Goal: Task Accomplishment & Management: Manage account settings

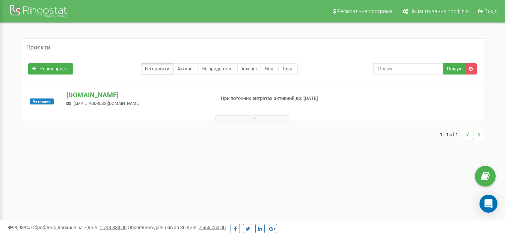
click at [275, 114] on div at bounding box center [253, 117] width 460 height 8
click at [275, 116] on button at bounding box center [252, 119] width 75 height 6
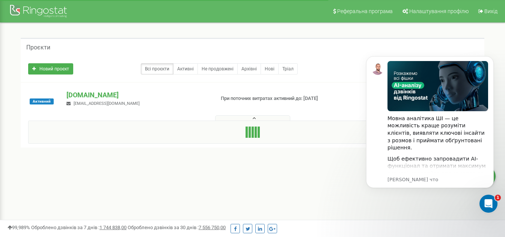
click at [275, 116] on button at bounding box center [252, 119] width 75 height 6
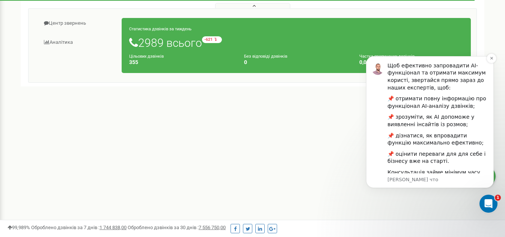
scroll to position [104, 0]
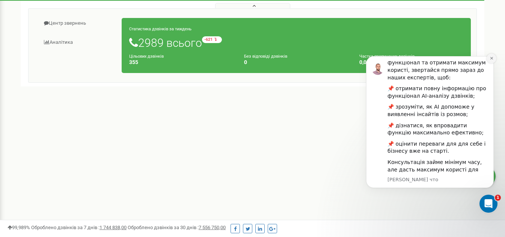
click at [490, 59] on icon "Dismiss notification" at bounding box center [491, 58] width 4 height 4
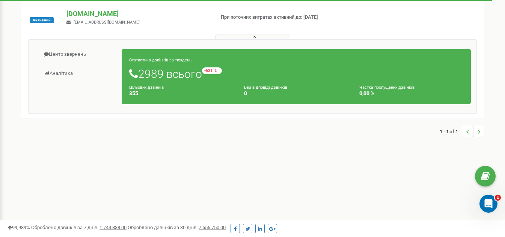
scroll to position [38, 0]
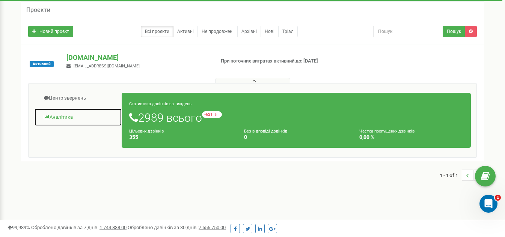
click at [72, 117] on link "Аналiтика" at bounding box center [78, 117] width 88 height 18
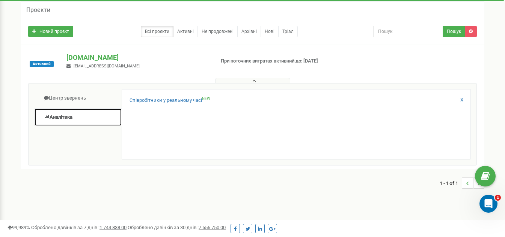
scroll to position [0, 0]
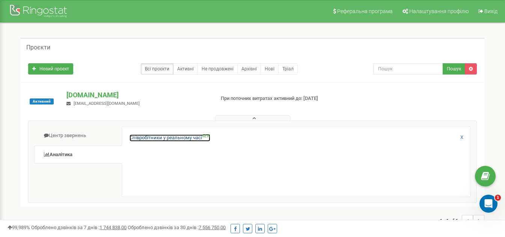
click at [176, 139] on link "Співробітники у реальному часі NEW" at bounding box center [169, 138] width 81 height 7
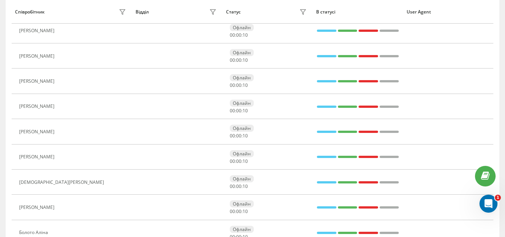
scroll to position [188, 0]
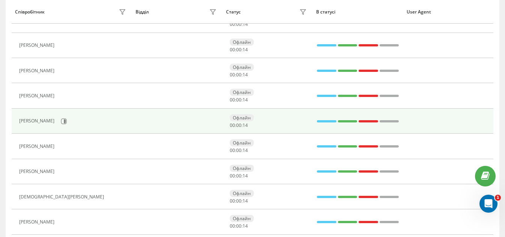
click at [122, 117] on div "[PERSON_NAME]" at bounding box center [73, 121] width 109 height 13
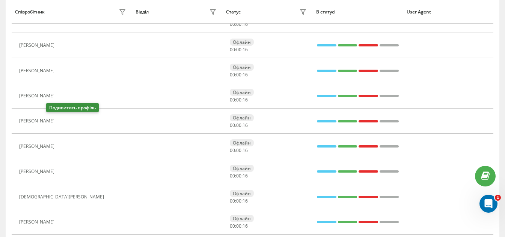
click at [60, 122] on icon at bounding box center [63, 122] width 6 height 6
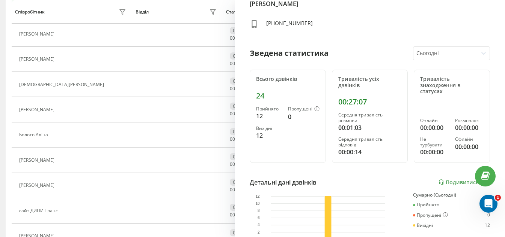
scroll to position [27, 0]
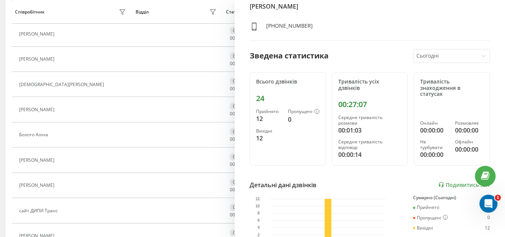
click at [449, 58] on div at bounding box center [445, 56] width 59 height 9
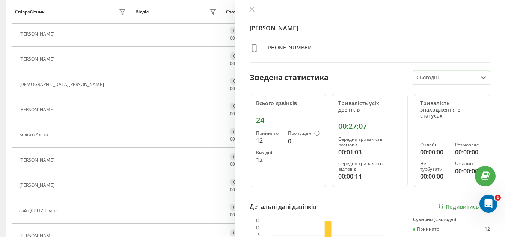
scroll to position [0, 0]
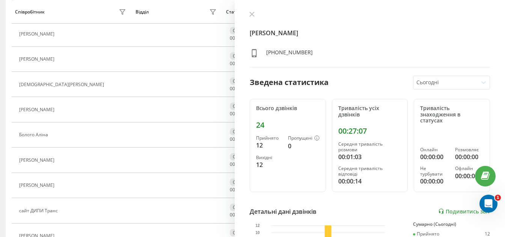
drag, startPoint x: 341, startPoint y: 185, endPoint x: 245, endPoint y: 15, distance: 195.5
click at [251, 15] on icon at bounding box center [251, 14] width 5 height 5
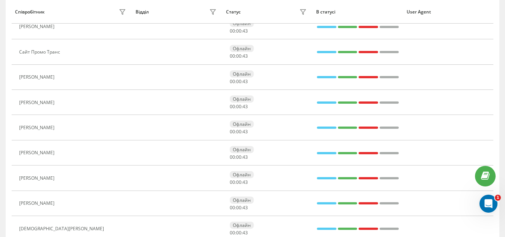
scroll to position [151, 0]
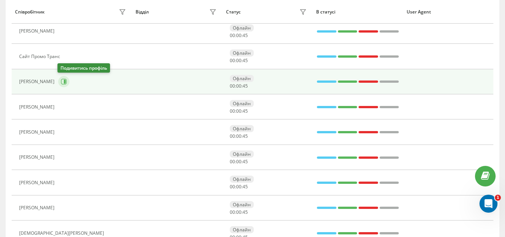
click at [64, 83] on icon at bounding box center [65, 82] width 2 height 4
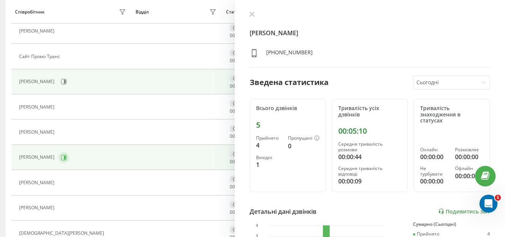
click at [61, 157] on icon at bounding box center [64, 158] width 6 height 6
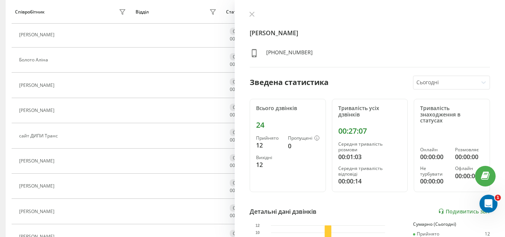
scroll to position [441, 0]
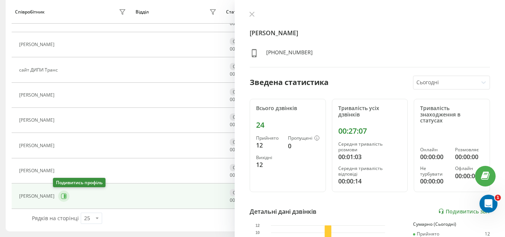
click at [58, 197] on button at bounding box center [63, 196] width 11 height 11
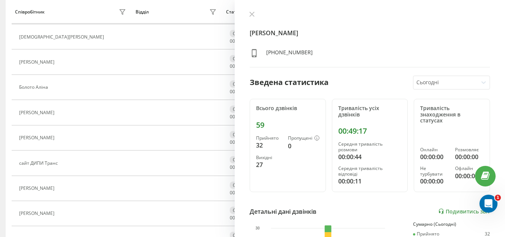
scroll to position [291, 0]
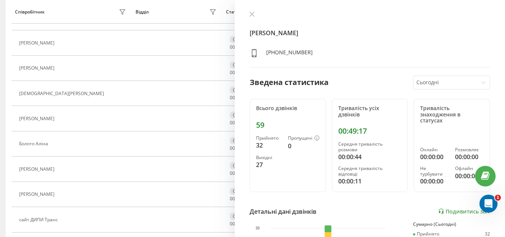
click at [254, 11] on div "Кирик Сергей +380635903689 Зведена статистика Сьогодні Всього дзвінків 59 Прийн…" at bounding box center [369, 118] width 270 height 237
click at [252, 15] on icon at bounding box center [251, 14] width 5 height 5
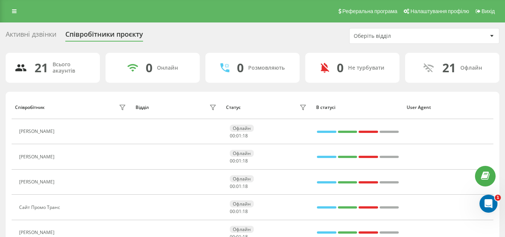
click at [20, 35] on div "Активні дзвінки" at bounding box center [31, 36] width 51 height 12
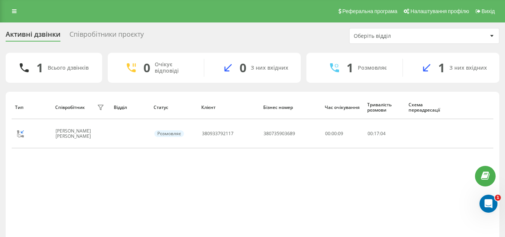
drag, startPoint x: 0, startPoint y: 0, endPoint x: 246, endPoint y: 20, distance: 246.9
click at [246, 20] on div "Реферальна програма Налаштування профілю Вихід" at bounding box center [252, 11] width 505 height 23
click at [443, 12] on span "Налаштування профілю" at bounding box center [439, 11] width 59 height 6
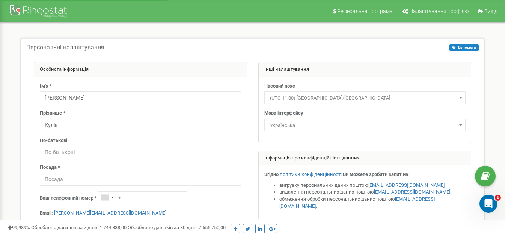
click at [54, 126] on input "Кулік" at bounding box center [140, 125] width 201 height 13
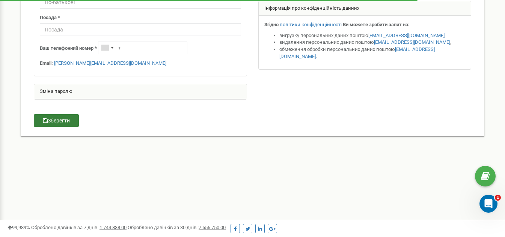
type input "Кулик"
click at [62, 122] on button "Зберегти" at bounding box center [56, 120] width 45 height 13
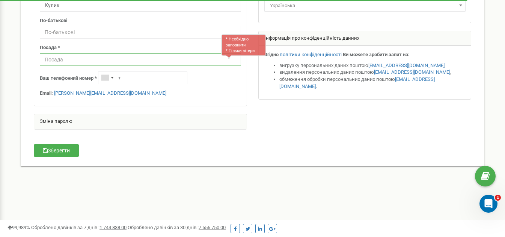
scroll to position [79, 0]
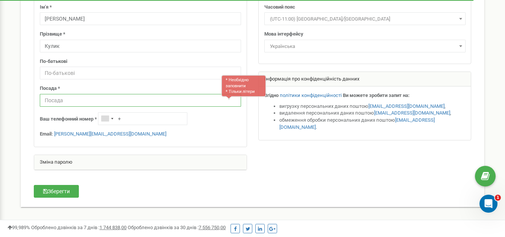
click at [56, 100] on input "text" at bounding box center [140, 100] width 201 height 13
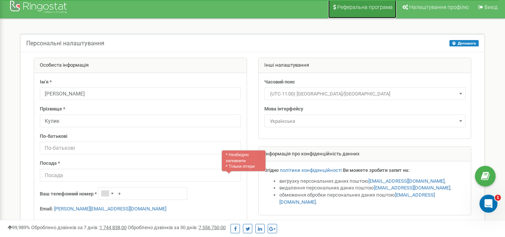
click at [352, 12] on link "Реферальна програма" at bounding box center [362, 7] width 68 height 23
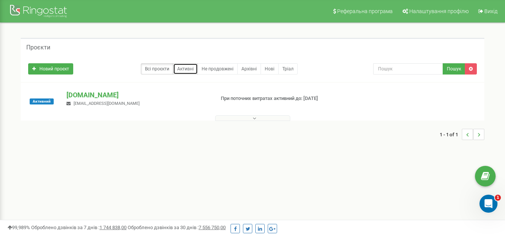
click at [191, 68] on link "Активні" at bounding box center [185, 68] width 25 height 11
click at [241, 66] on link "Архівні" at bounding box center [249, 68] width 24 height 11
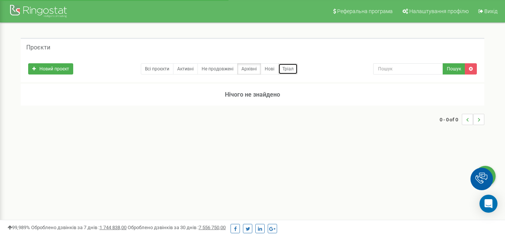
click at [288, 66] on link "Тріал" at bounding box center [288, 68] width 20 height 11
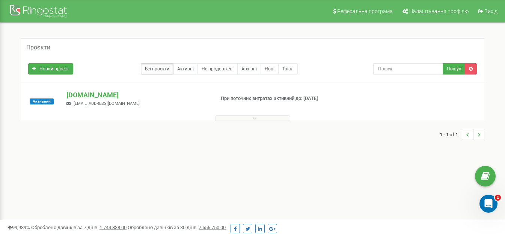
click at [273, 118] on button at bounding box center [252, 119] width 75 height 6
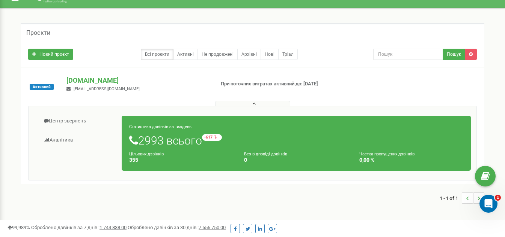
scroll to position [38, 0]
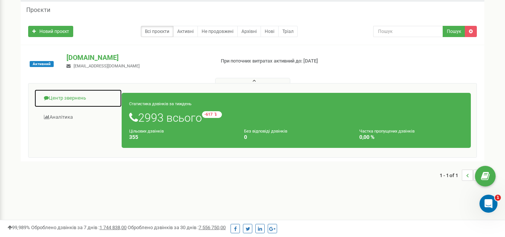
click at [74, 94] on link "Центр звернень" at bounding box center [78, 98] width 88 height 18
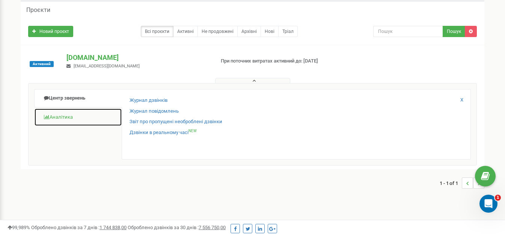
click at [59, 116] on link "Аналiтика" at bounding box center [78, 117] width 88 height 18
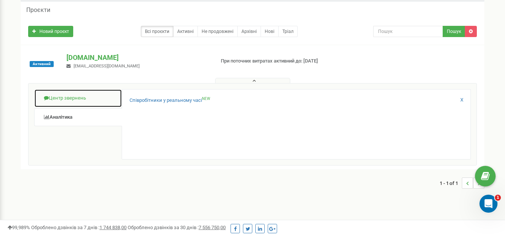
click at [95, 96] on link "Центр звернень" at bounding box center [78, 98] width 88 height 18
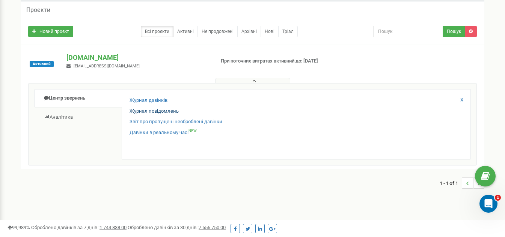
click at [159, 108] on div "Журнал дзвінків Журнал повідомлень Звіт про пропущені необроблені дзвінки Дзвін…" at bounding box center [296, 124] width 349 height 71
click at [159, 110] on link "Журнал повідомлень" at bounding box center [153, 111] width 49 height 7
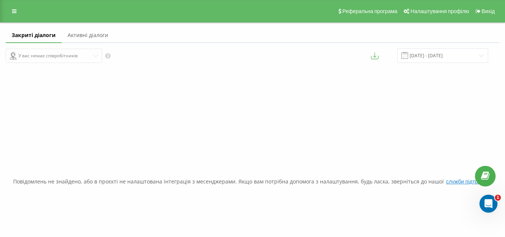
click at [74, 57] on div "У вас немає співробітників" at bounding box center [126, 55] width 241 height 15
click at [93, 37] on link "Активні діалоги" at bounding box center [88, 35] width 53 height 15
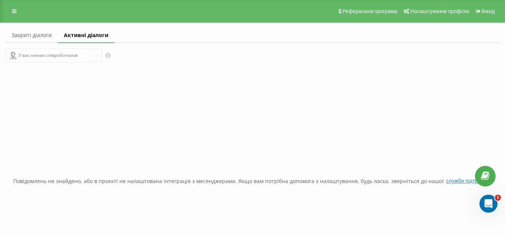
drag, startPoint x: 48, startPoint y: 36, endPoint x: 44, endPoint y: 35, distance: 4.4
click at [47, 36] on link "Закриті діалоги" at bounding box center [32, 35] width 52 height 15
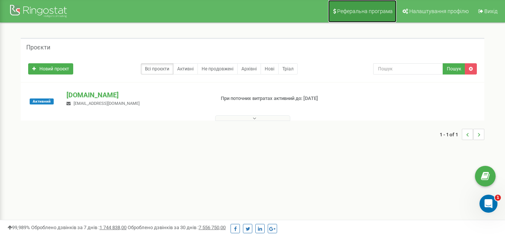
click at [370, 2] on link "Реферальна програма" at bounding box center [362, 11] width 68 height 23
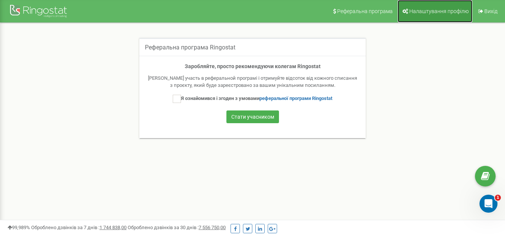
click at [460, 10] on span "Налаштування профілю" at bounding box center [438, 11] width 59 height 6
